Goal: Information Seeking & Learning: Understand process/instructions

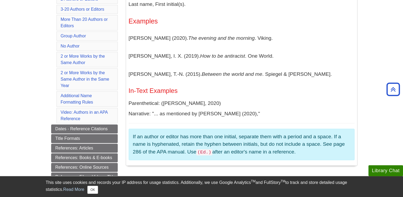
scroll to position [153, 0]
click at [93, 93] on link "Additional Name Formatting Rules" at bounding box center [77, 98] width 33 height 11
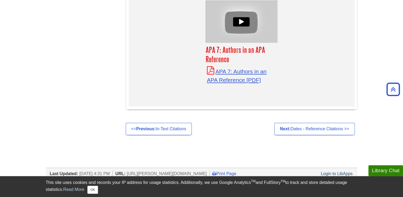
scroll to position [2445, 0]
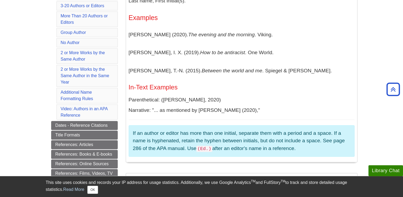
scroll to position [162, 0]
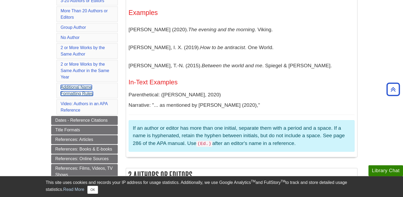
click at [70, 86] on link "Additional Name Formatting Rules" at bounding box center [77, 90] width 33 height 11
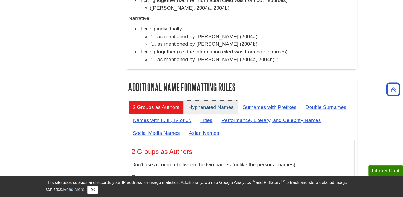
click at [219, 100] on link "Hyphenated Names" at bounding box center [211, 106] width 54 height 13
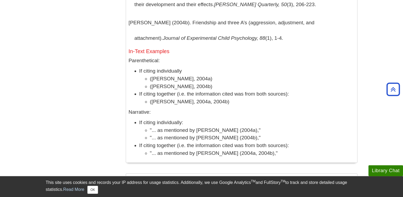
scroll to position [2077, 0]
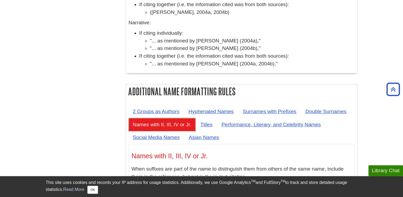
scroll to position [2166, 0]
drag, startPoint x: 188, startPoint y: 130, endPoint x: 259, endPoint y: 32, distance: 120.9
click at [259, 105] on link "Surnames with Prefixes" at bounding box center [269, 111] width 62 height 13
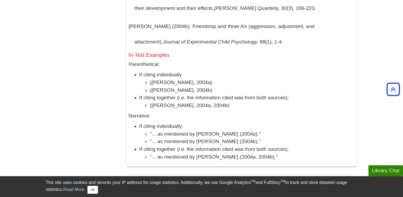
scroll to position [2073, 0]
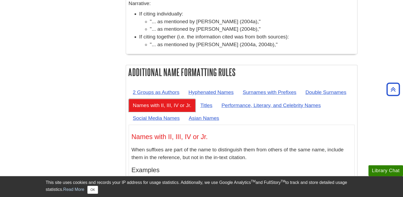
scroll to position [2185, 0]
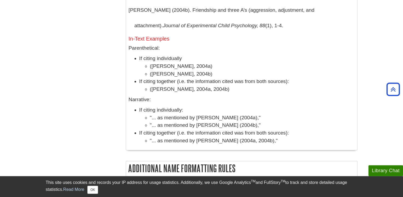
scroll to position [2088, 0]
click at [218, 182] on link "Hyphenated Names" at bounding box center [211, 188] width 54 height 13
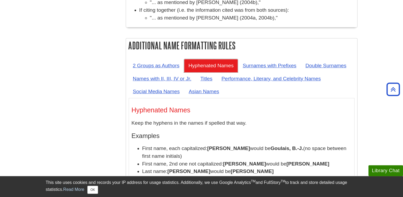
scroll to position [2213, 0]
